Goal: Information Seeking & Learning: Learn about a topic

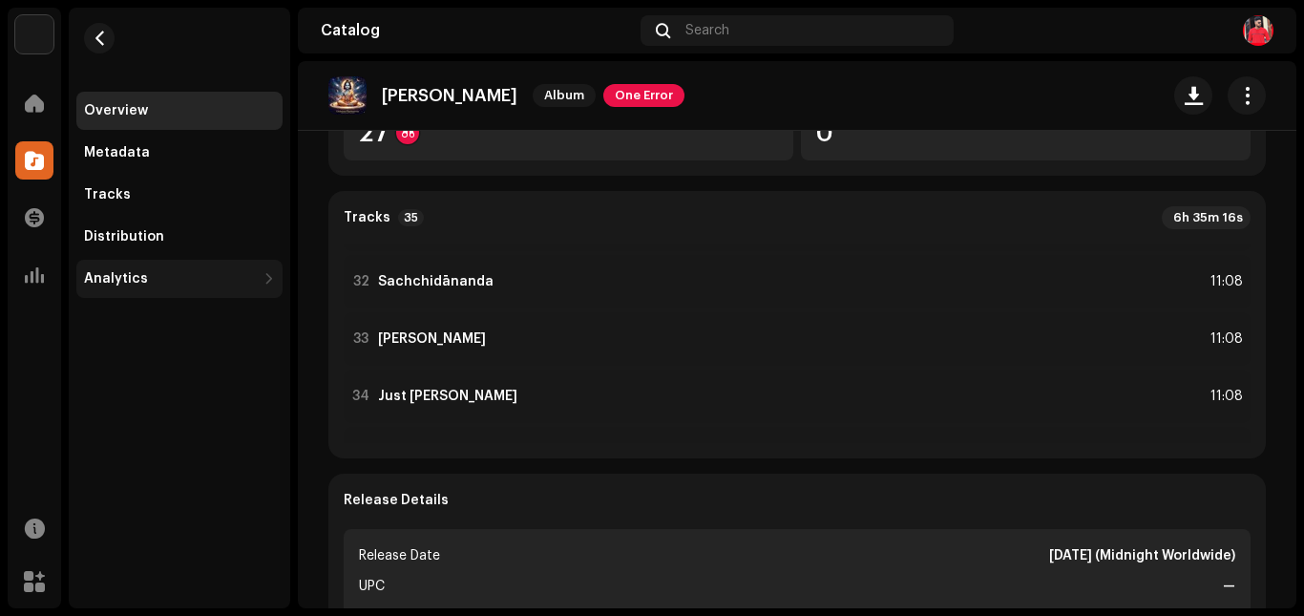
scroll to position [1722, 0]
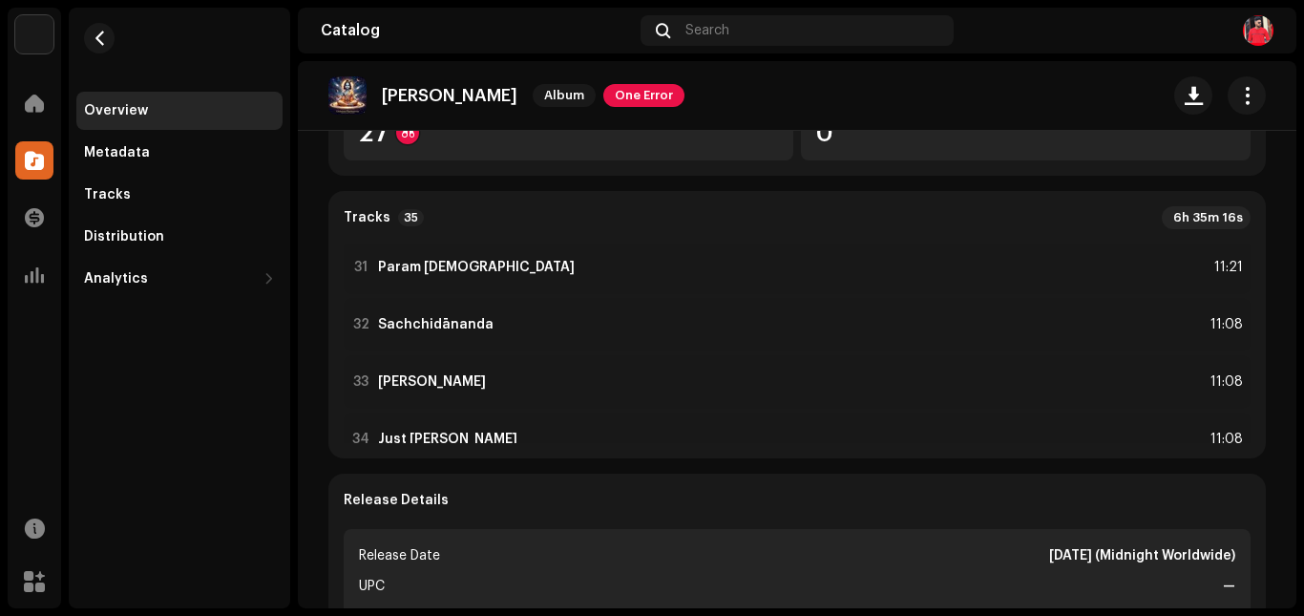
click at [125, 107] on div "Overview" at bounding box center [116, 110] width 64 height 15
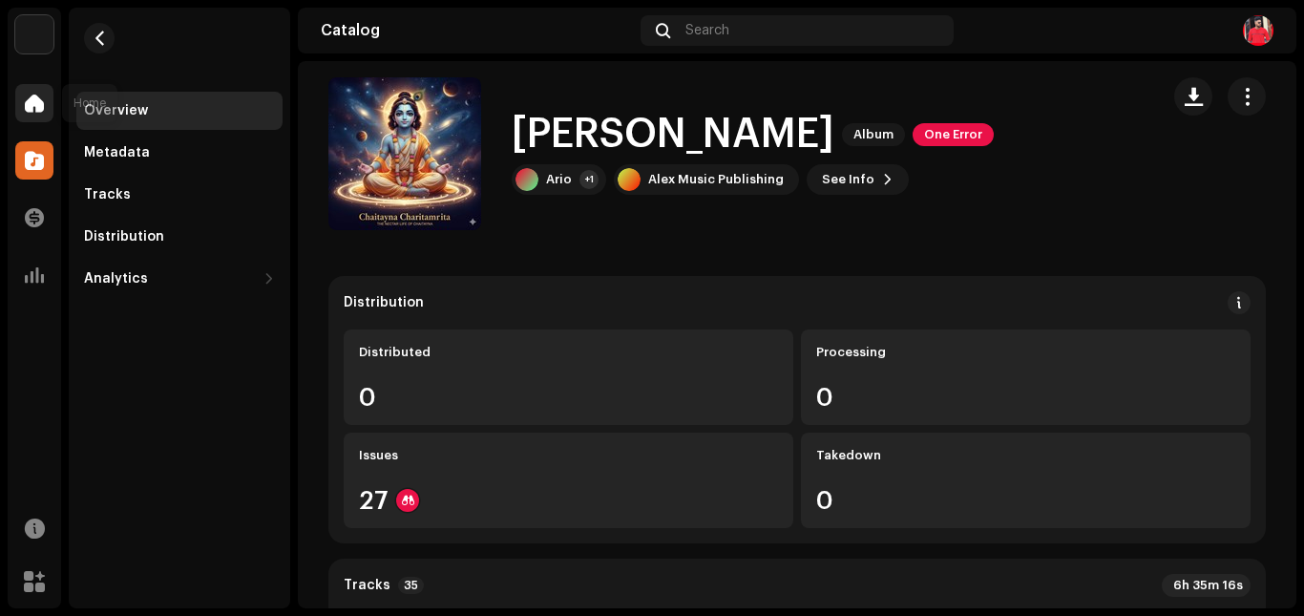
scroll to position [0, 0]
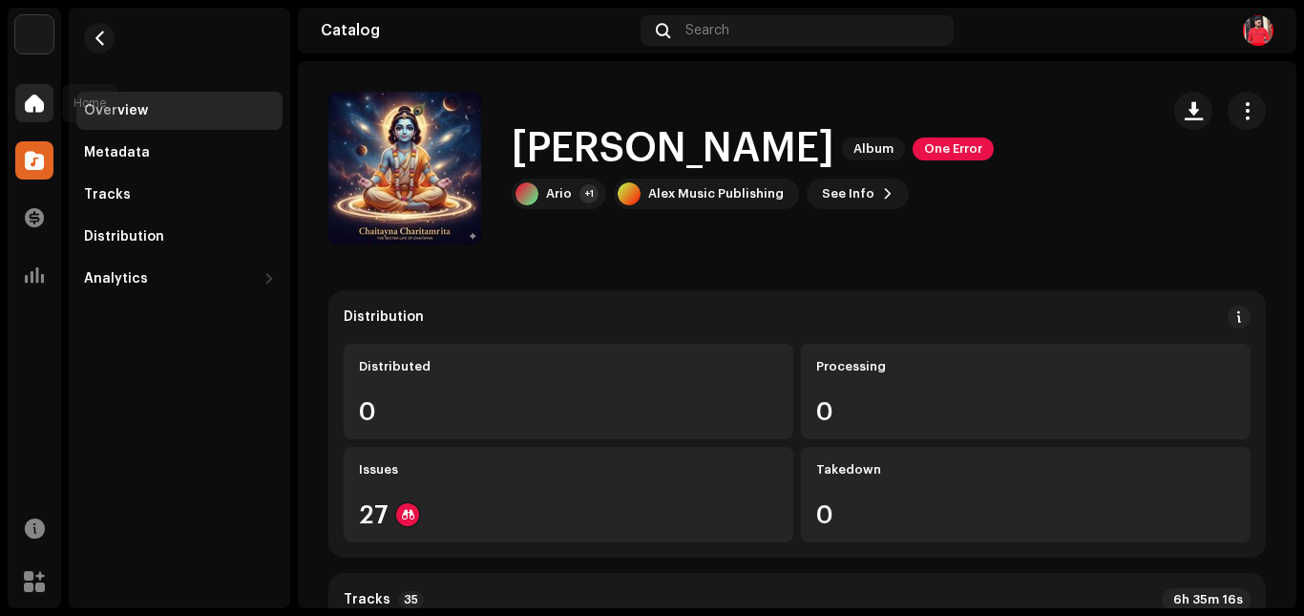
click at [41, 102] on span at bounding box center [34, 102] width 19 height 15
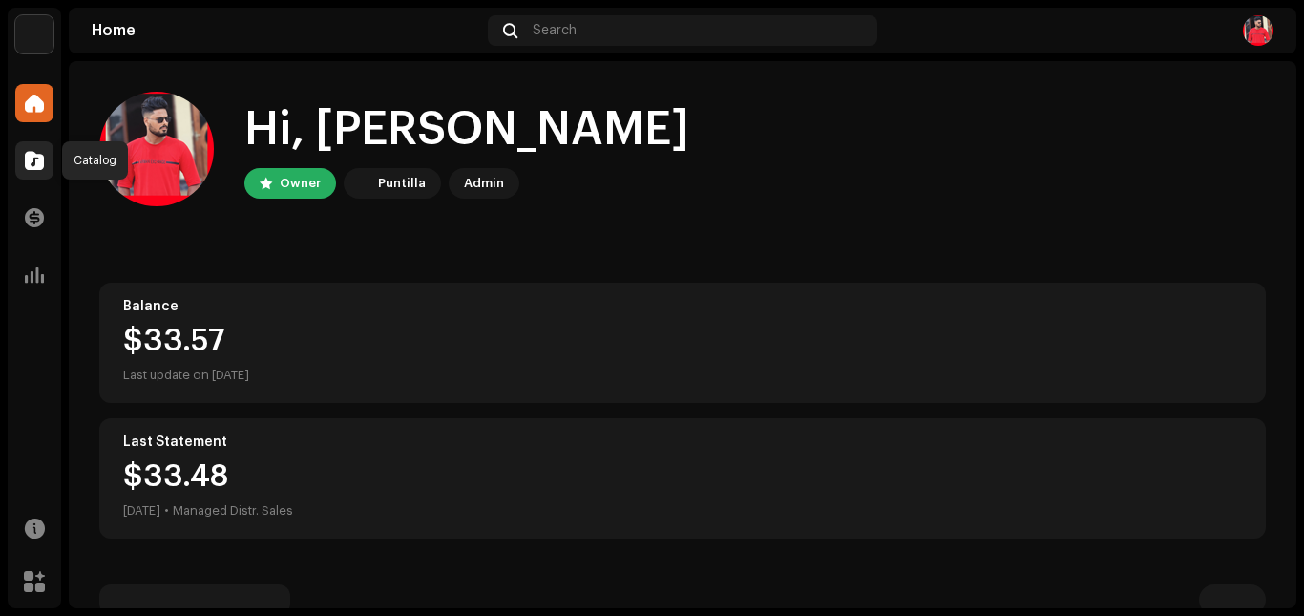
click at [34, 159] on span at bounding box center [34, 160] width 19 height 15
click at [28, 155] on span at bounding box center [34, 160] width 19 height 15
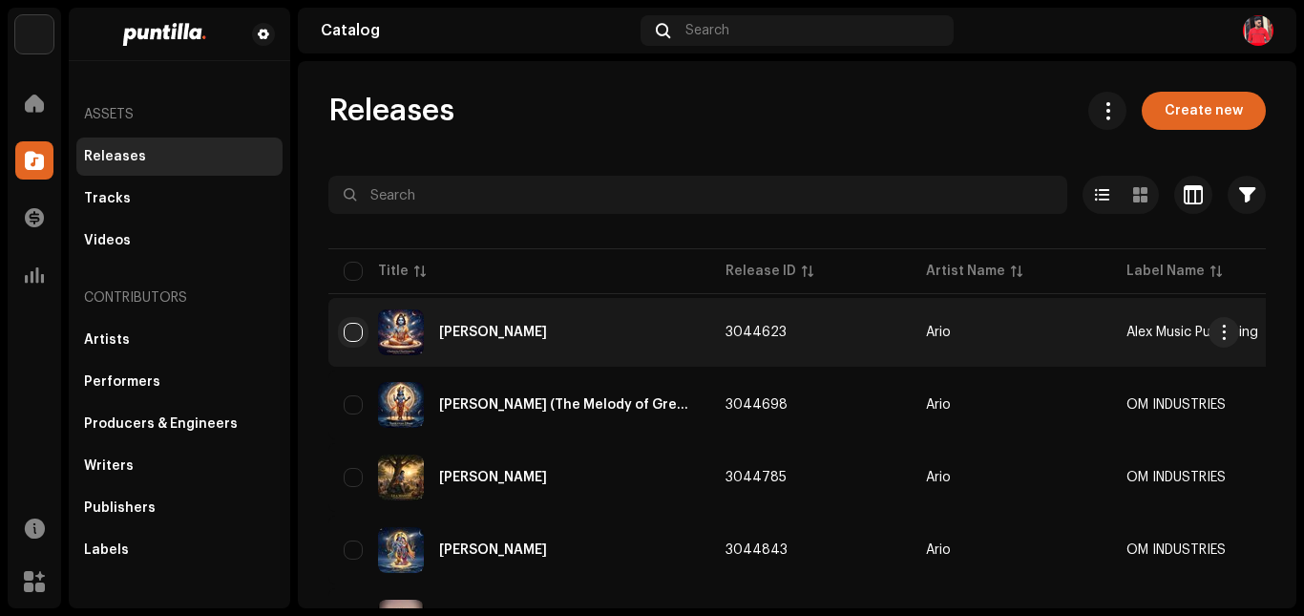
scroll to position [95, 0]
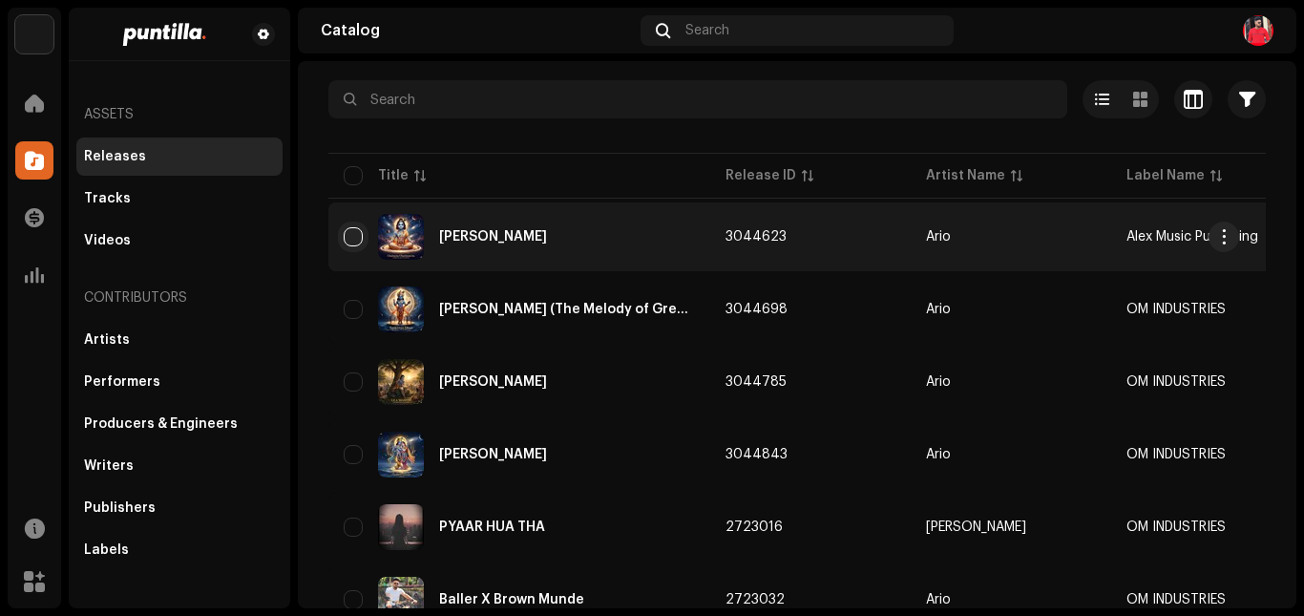
click at [354, 235] on input "checkbox" at bounding box center [353, 236] width 19 height 19
checkbox input "true"
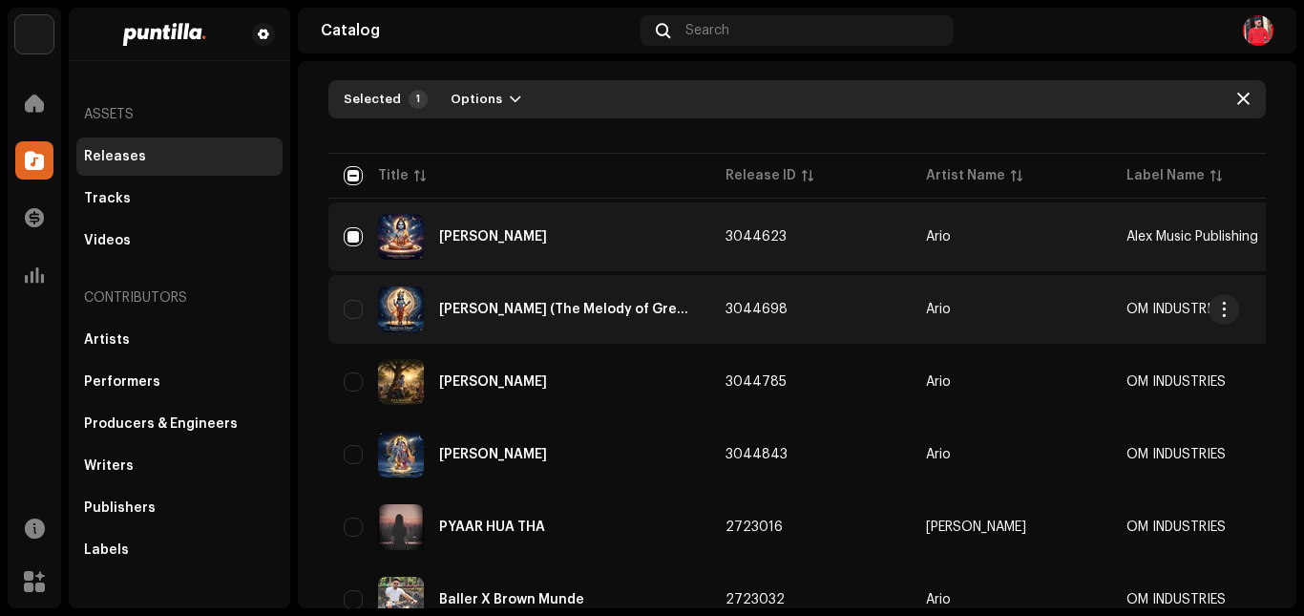
click at [358, 307] on input "Row Unselected" at bounding box center [353, 309] width 19 height 19
checkbox input "true"
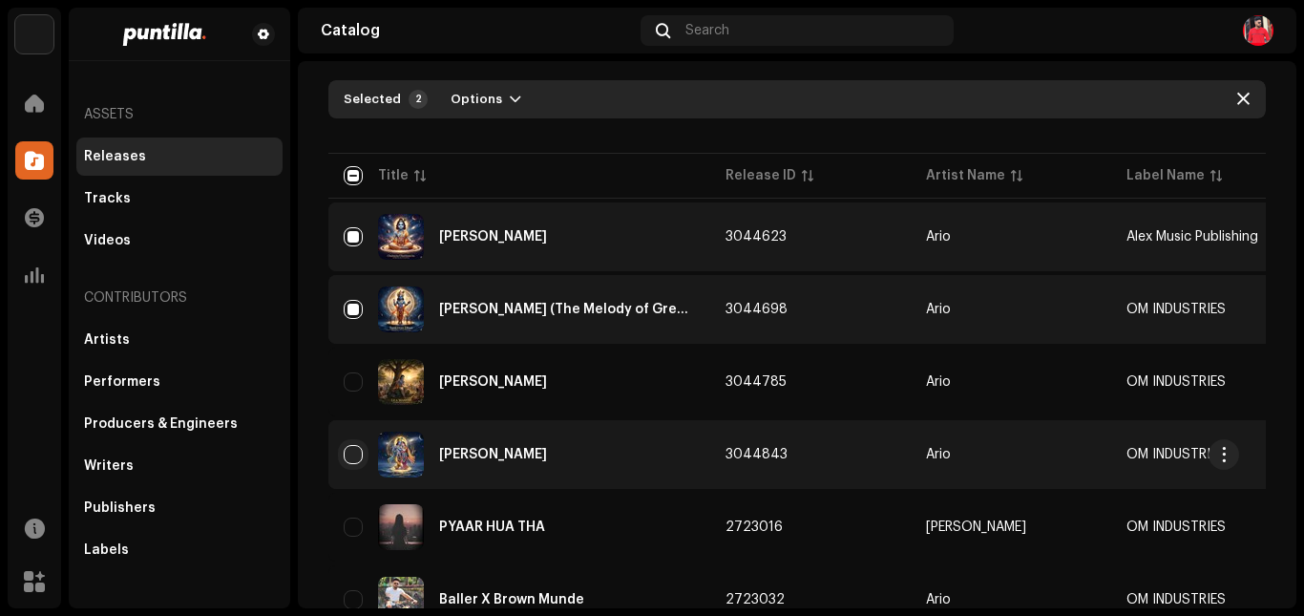
click at [359, 372] on input "Row Unselected" at bounding box center [353, 381] width 19 height 19
checkbox input "true"
